Goal: Find specific page/section: Find specific page/section

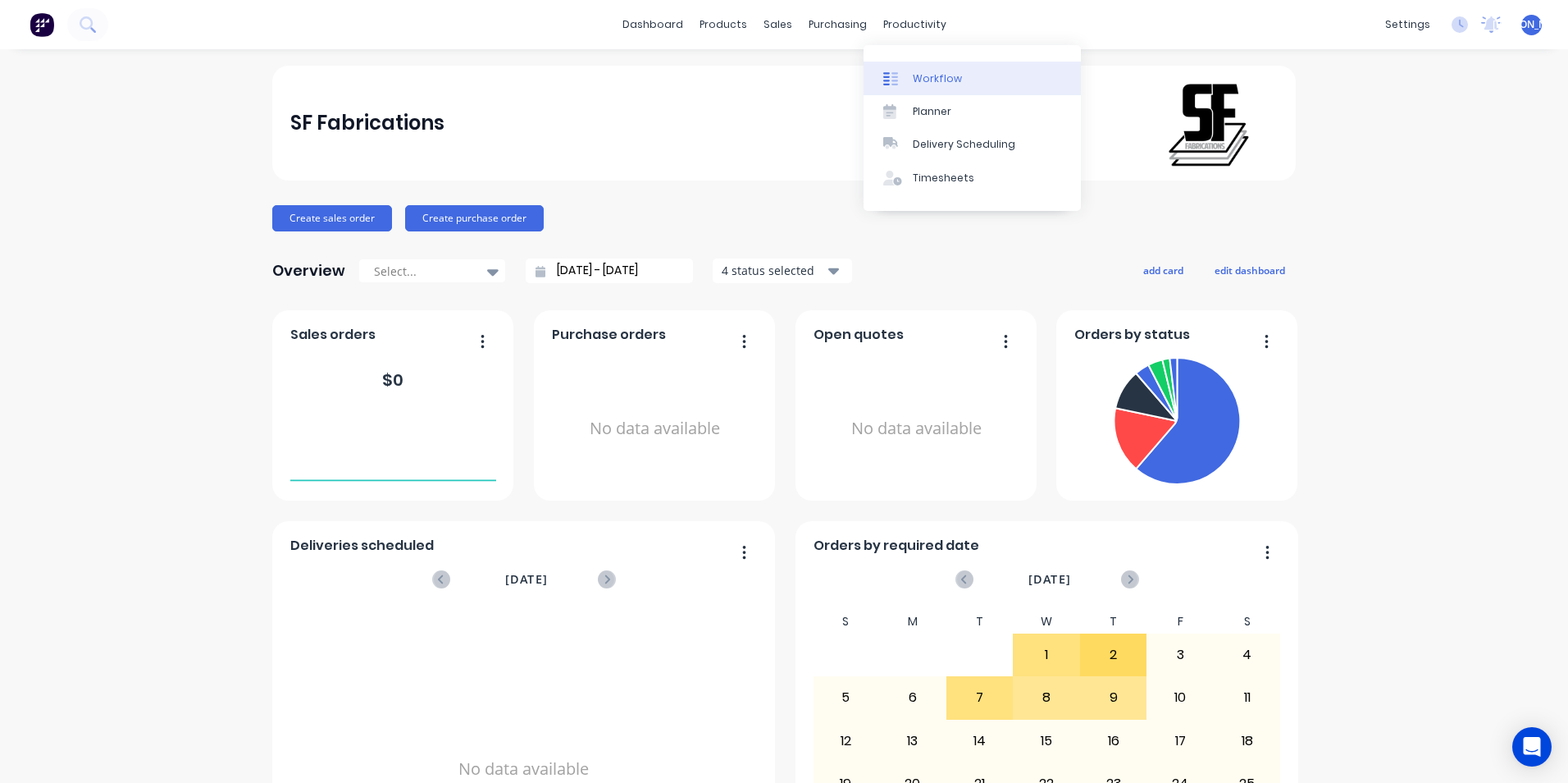
click at [917, 77] on div "Workflow" at bounding box center [937, 79] width 49 height 15
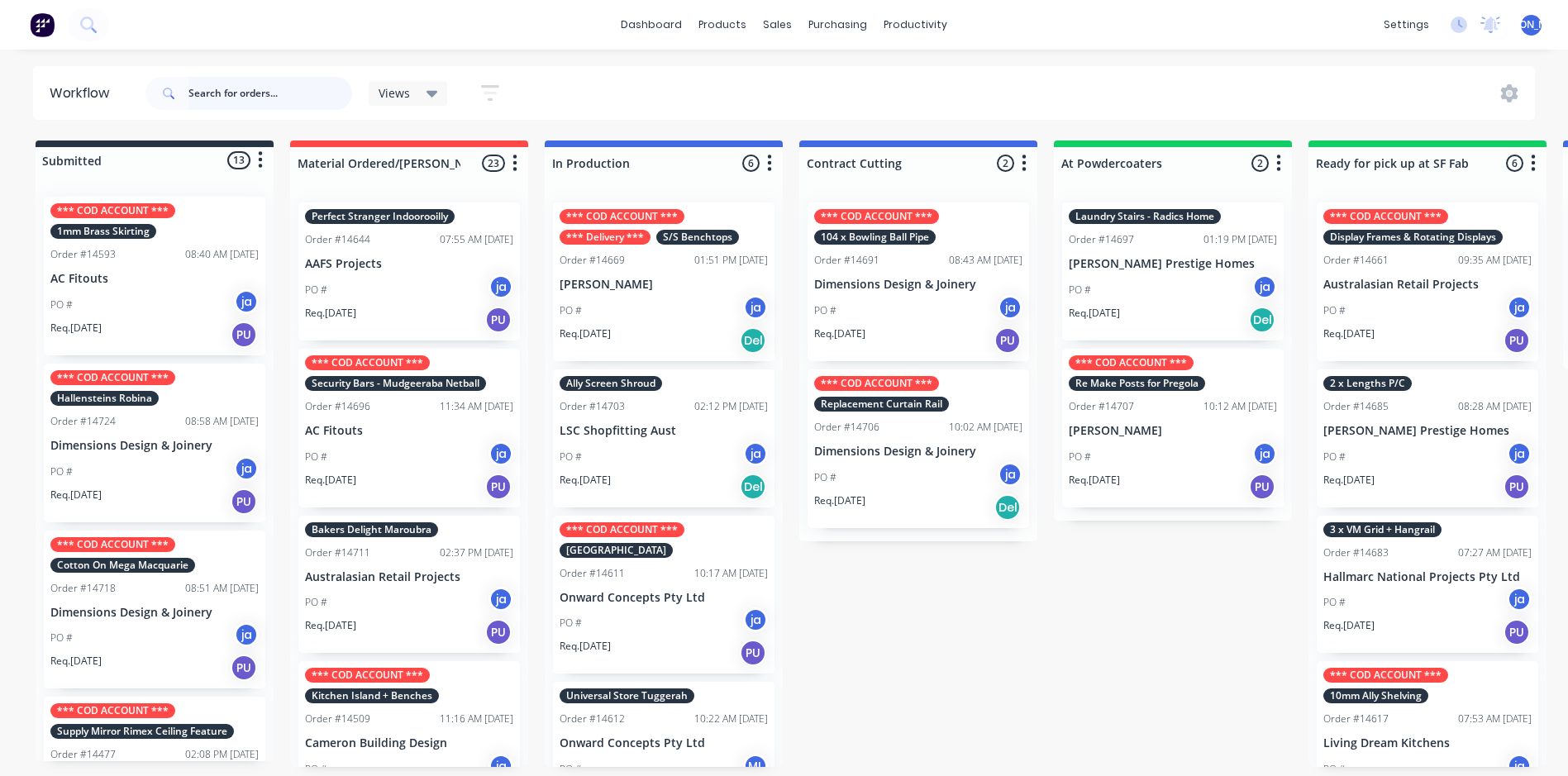
click at [209, 97] on input "text" at bounding box center [270, 93] width 164 height 33
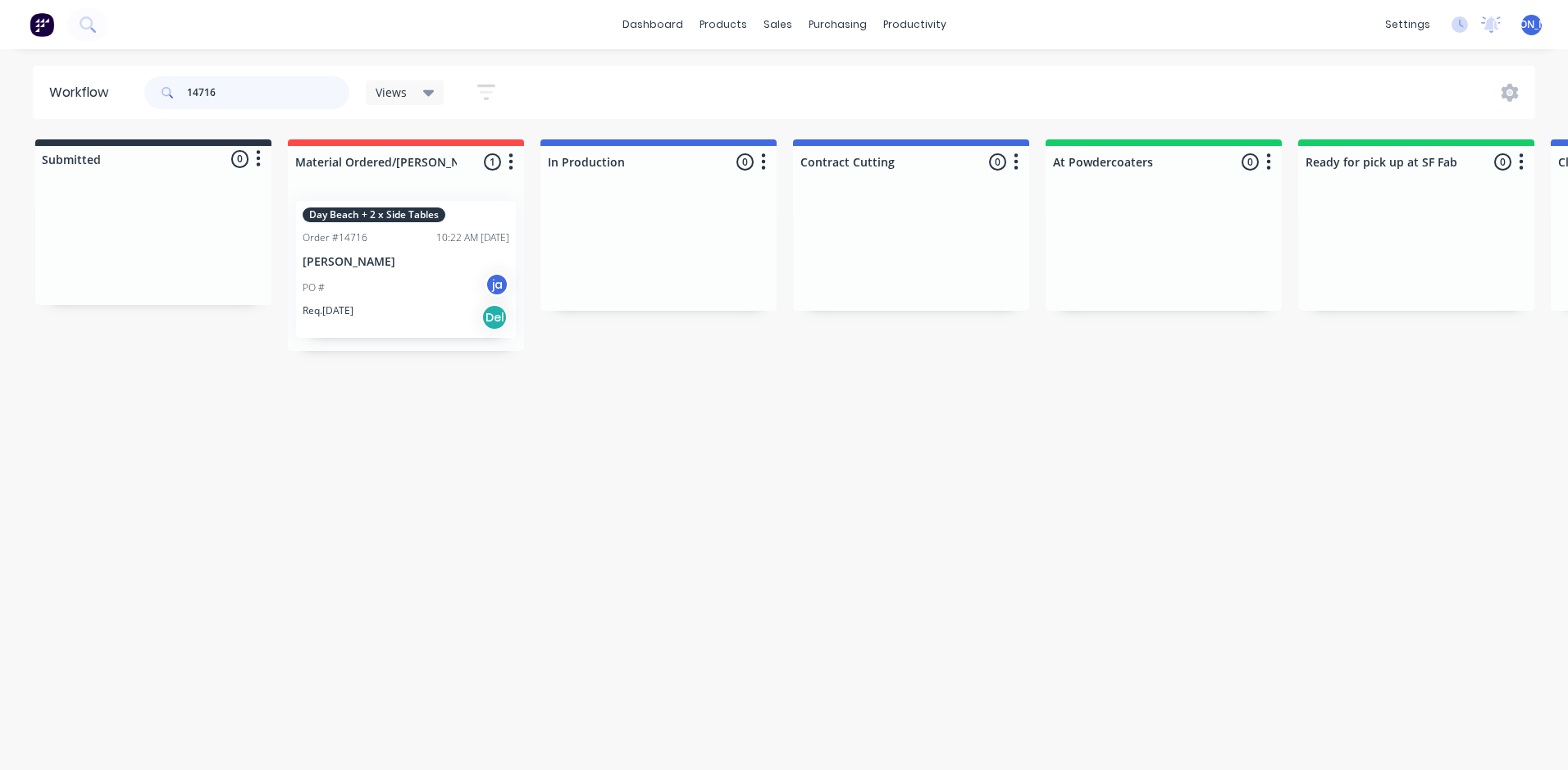
click at [247, 91] on input "14716" at bounding box center [268, 92] width 163 height 33
drag, startPoint x: 128, startPoint y: 282, endPoint x: 396, endPoint y: 277, distance: 268.0
click at [396, 277] on div "Submitted 1 Status colour #273444 hex #273444 Save Cancel Summaries Total order…" at bounding box center [1354, 245] width 2735 height 211
type input "14725"
click at [536, 470] on div "Workflow 14725 Views Save new view None (Default) edit Show/Hide statuses Show …" at bounding box center [784, 401] width 1568 height 671
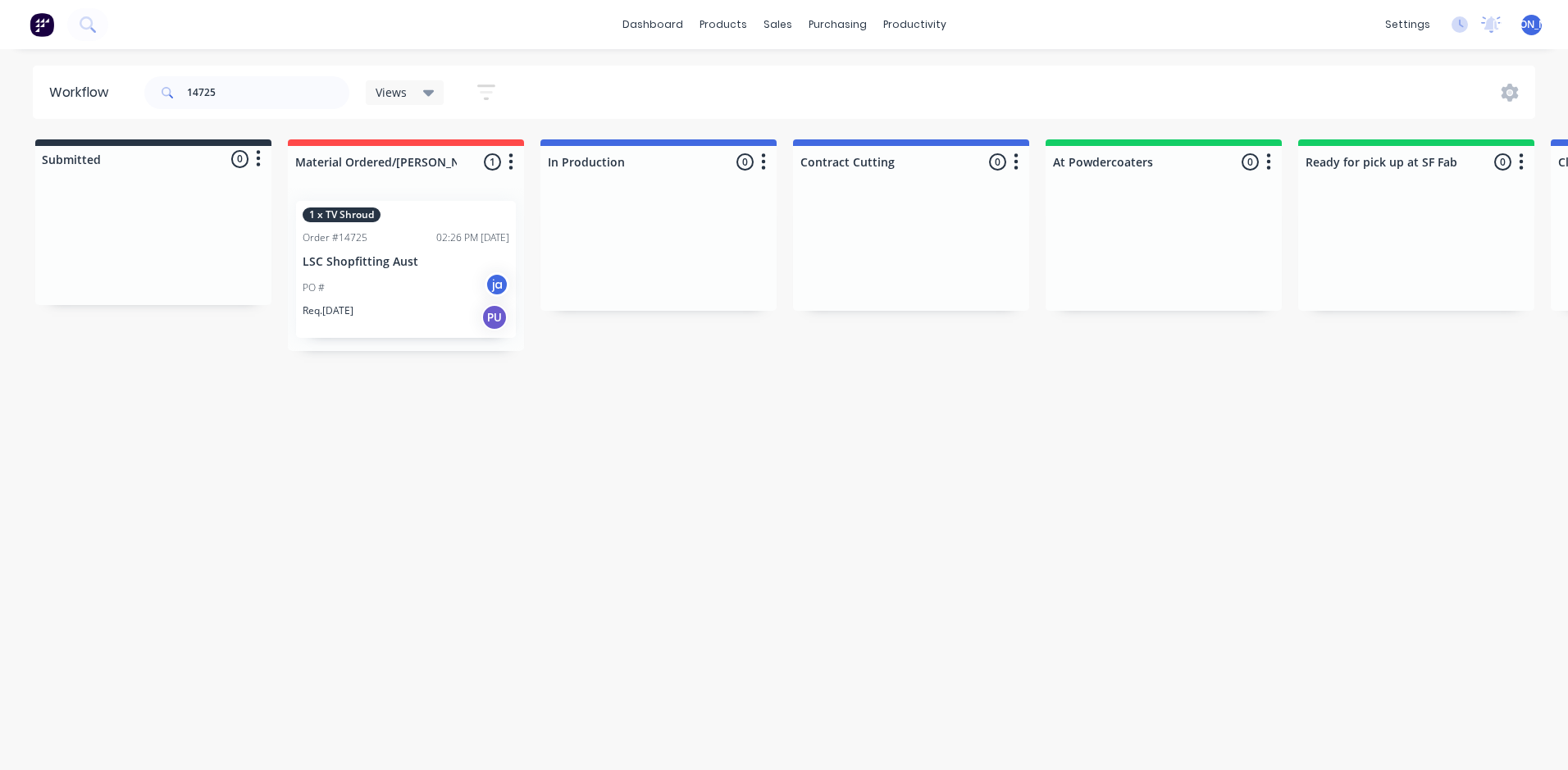
click at [392, 452] on div "Workflow 14725 Views Save new view None (Default) edit Show/Hide statuses Show …" at bounding box center [784, 401] width 1568 height 671
